Goal: Find contact information: Find contact information

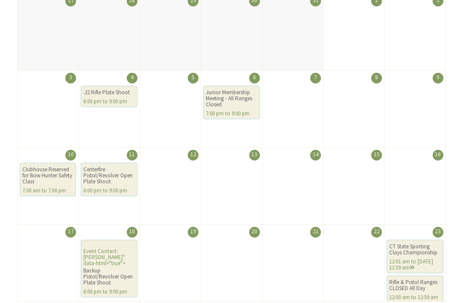
scroll to position [181, 0]
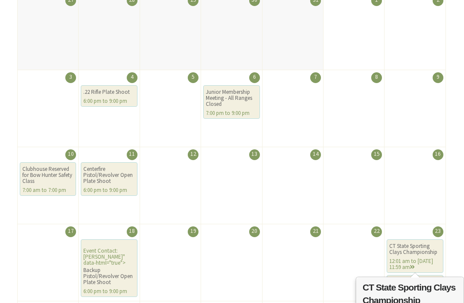
click at [416, 259] on div "12:01 am to Aug 24th 11:59 am" at bounding box center [414, 264] width 51 height 12
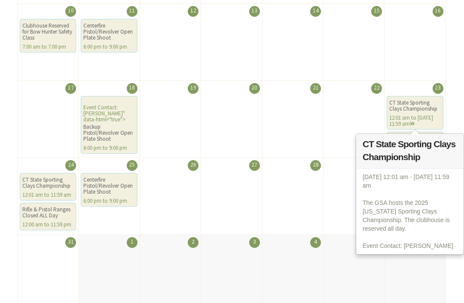
click at [423, 288] on li "6" at bounding box center [414, 272] width 61 height 77
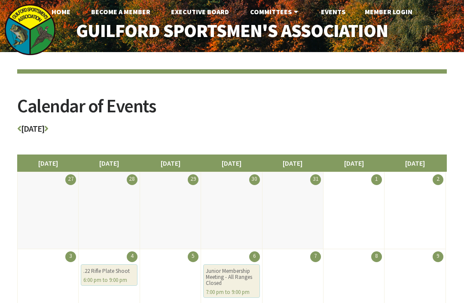
scroll to position [0, 0]
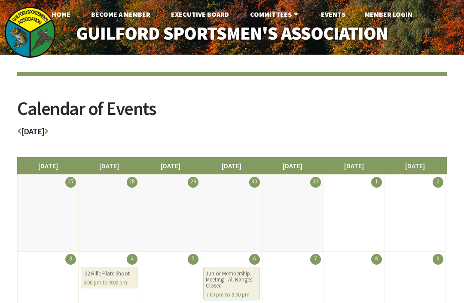
click at [214, 13] on link "Executive Board" at bounding box center [200, 14] width 72 height 17
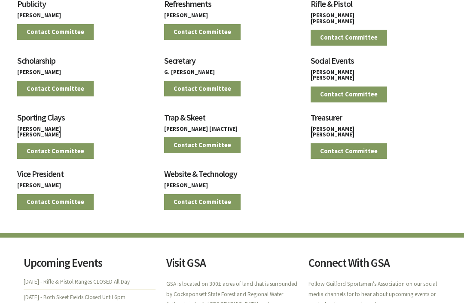
scroll to position [793, 0]
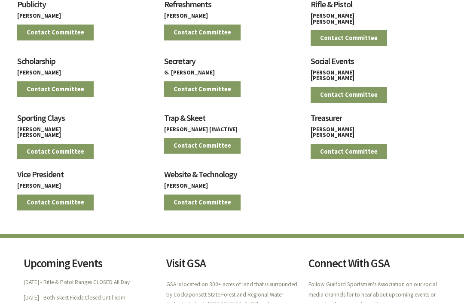
click at [214, 176] on h3 "Website & Technology" at bounding box center [232, 176] width 136 height 13
click at [217, 204] on link "Contact Committee" at bounding box center [202, 202] width 77 height 16
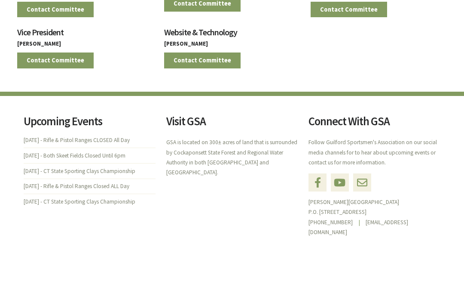
scroll to position [935, 0]
